Goal: Navigation & Orientation: Find specific page/section

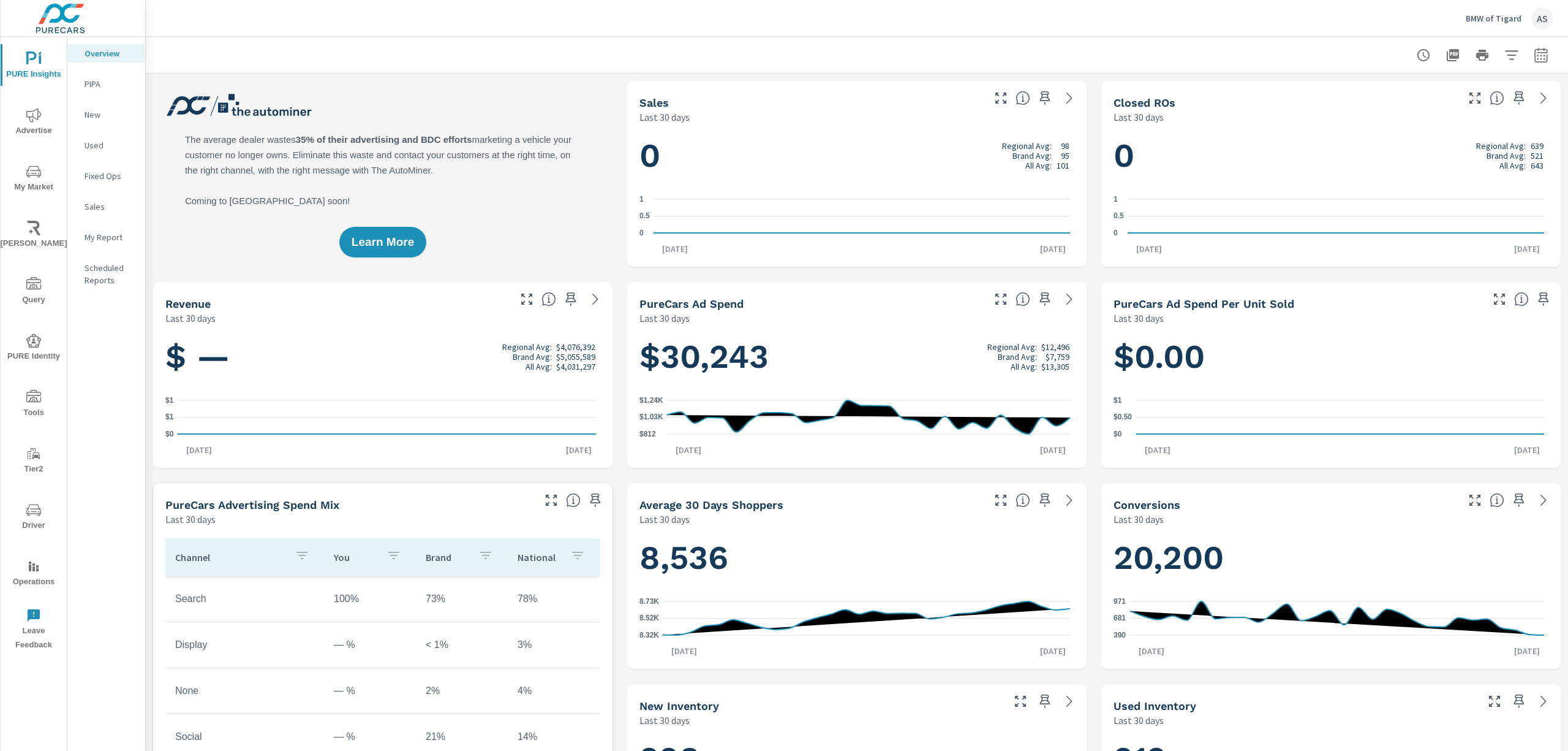
scroll to position [1, 0]
click at [1498, 18] on p "BMW of Tigard" at bounding box center [1493, 17] width 55 height 11
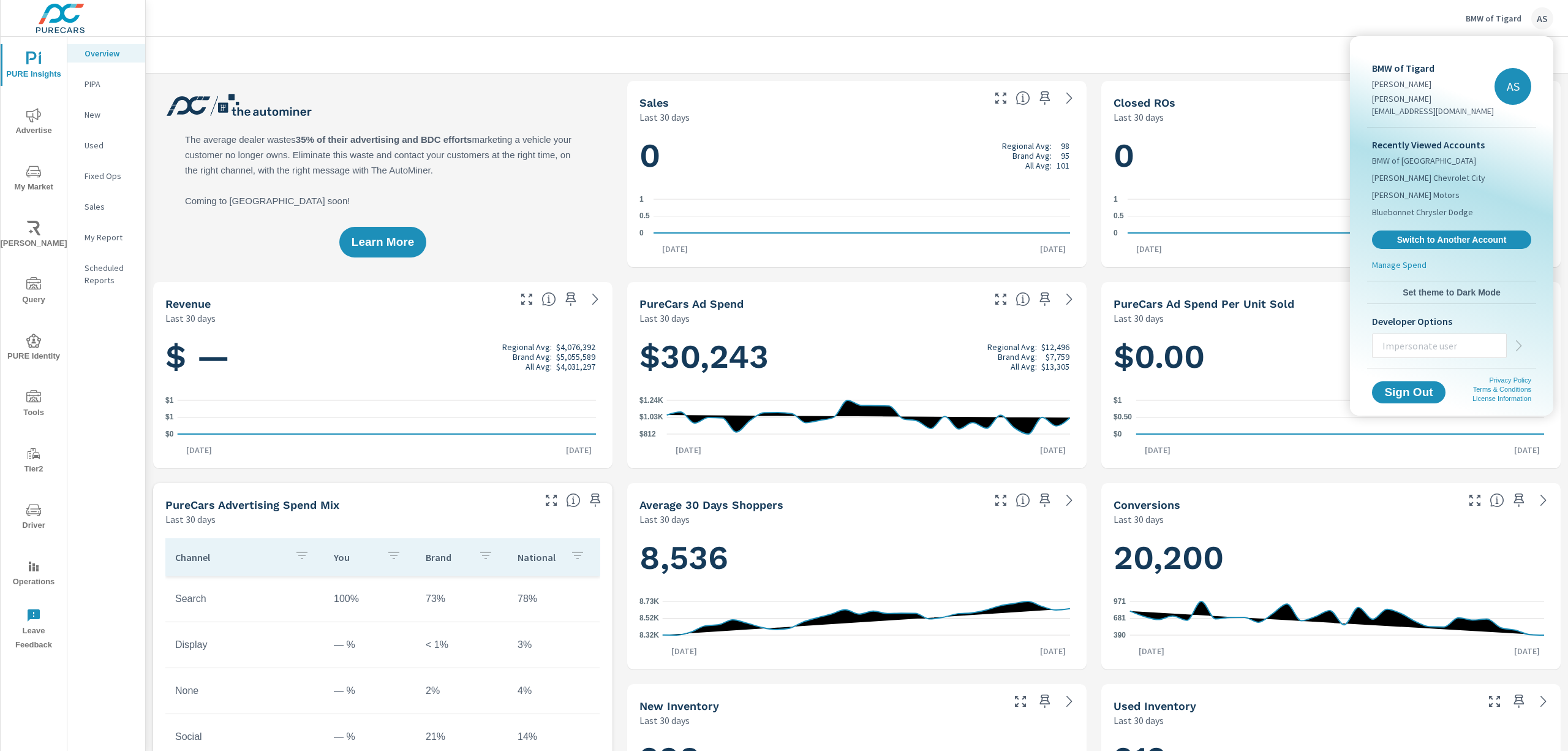
click at [1466, 234] on span "Switch to Another Account" at bounding box center [1452, 239] width 145 height 11
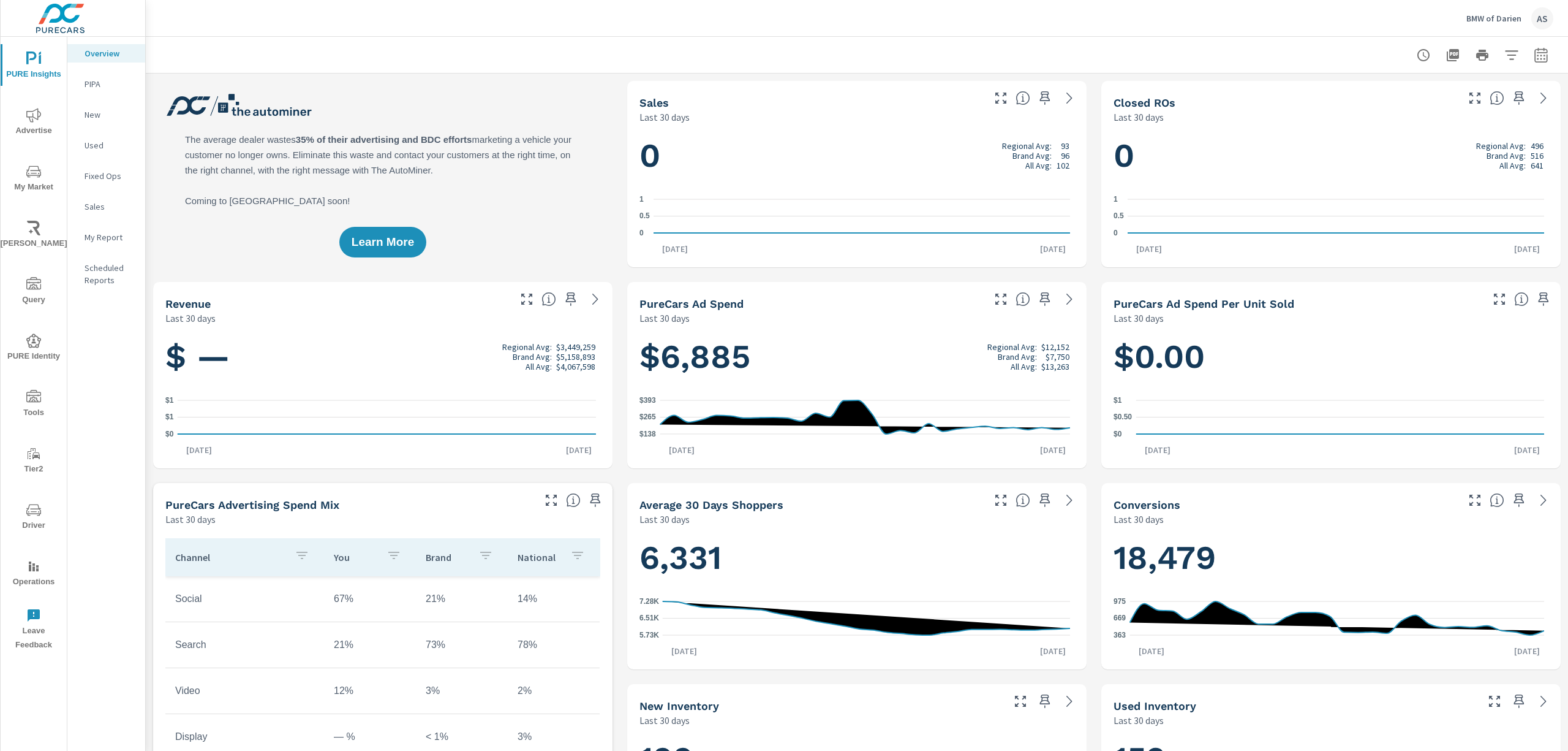
scroll to position [1, 0]
click at [40, 120] on icon "nav menu" at bounding box center [33, 114] width 15 height 15
